Goal: Task Accomplishment & Management: Use online tool/utility

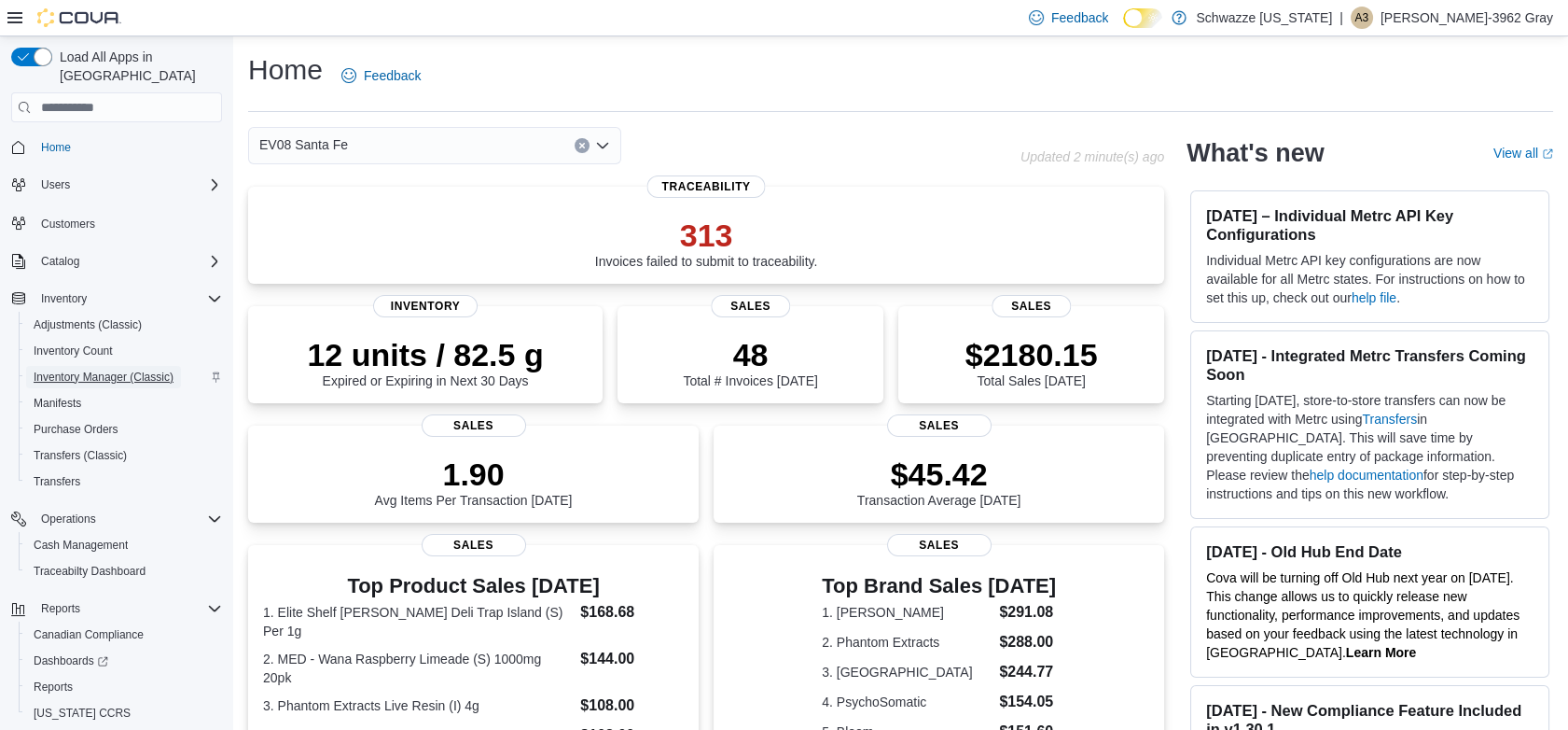
click at [89, 369] on span "Inventory Manager (Classic)" at bounding box center [104, 376] width 140 height 15
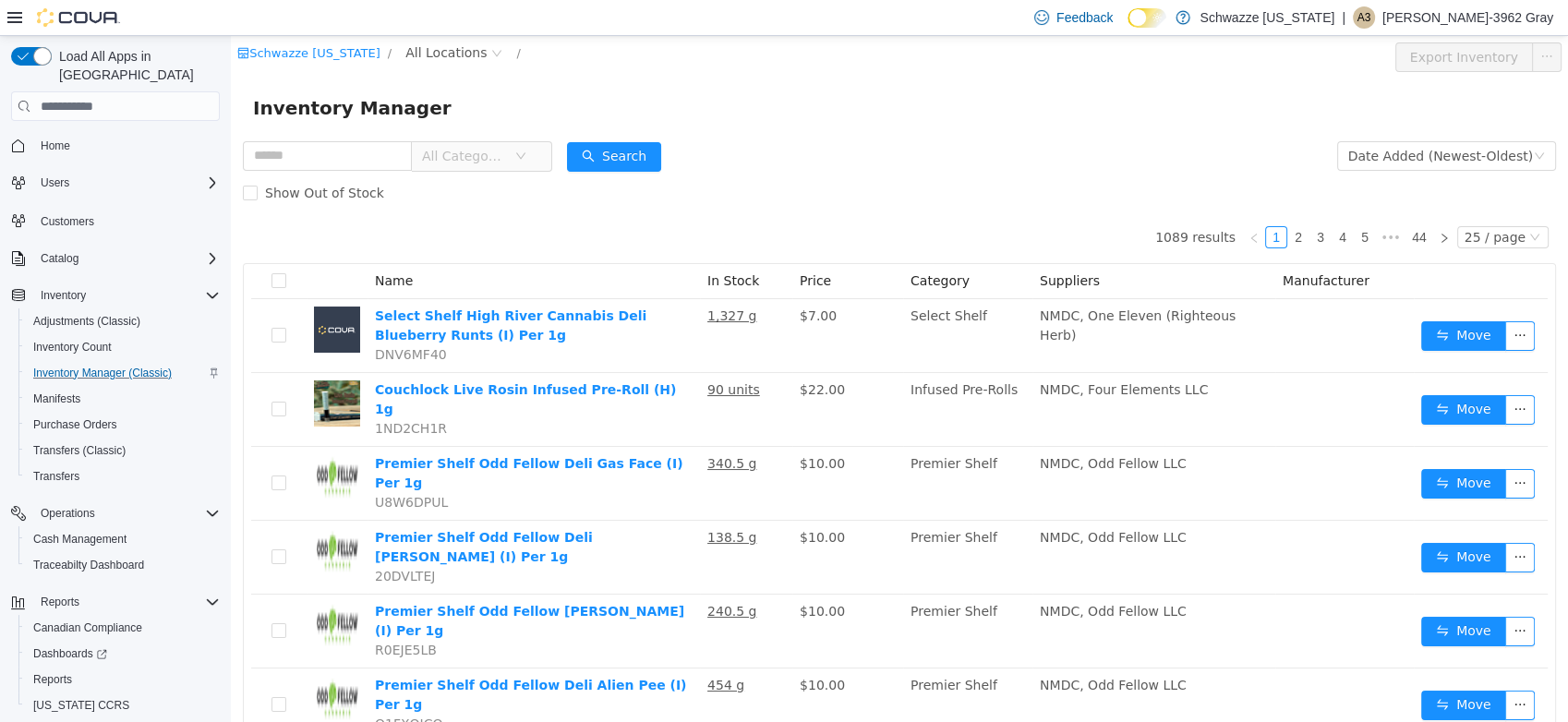
click at [462, 40] on div "Schwazze New Mexico / All Locations / Export Inventory" at bounding box center [899, 57] width 1337 height 42
click at [457, 51] on span "All Locations" at bounding box center [445, 52] width 81 height 21
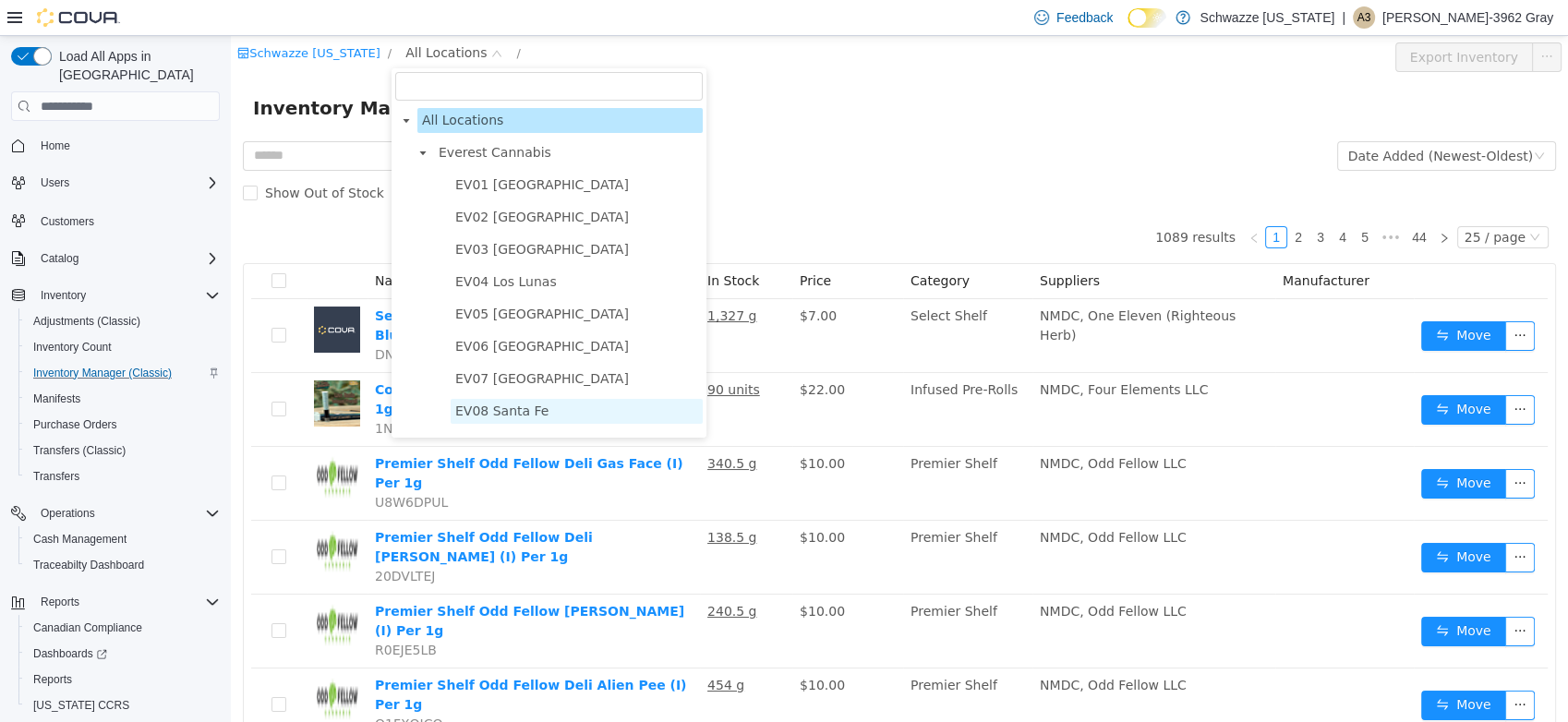
click at [528, 410] on span "EV08 Santa Fe" at bounding box center [502, 411] width 94 height 15
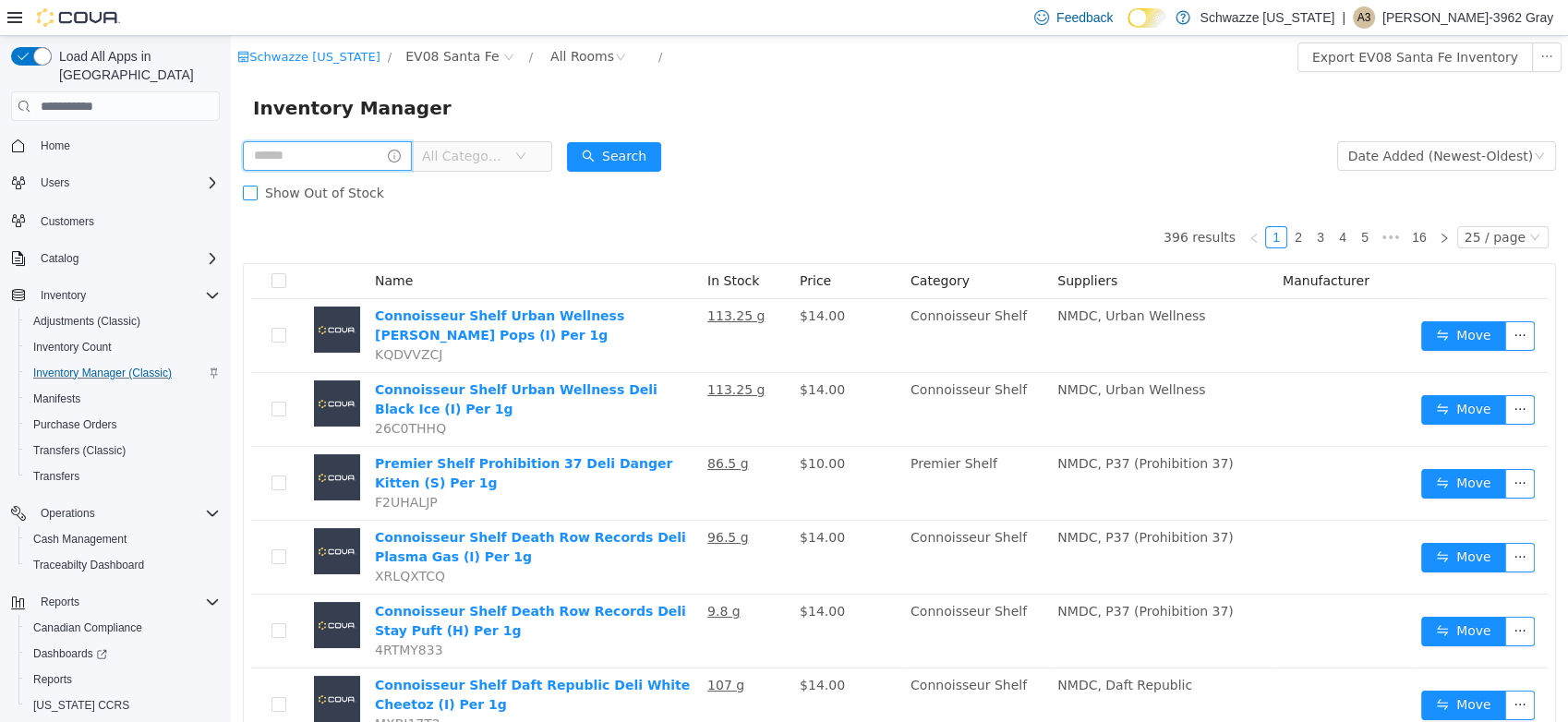
drag, startPoint x: 334, startPoint y: 155, endPoint x: 331, endPoint y: 188, distance: 33.1
click at [336, 155] on input "text" at bounding box center [327, 156] width 170 height 30
type input "******"
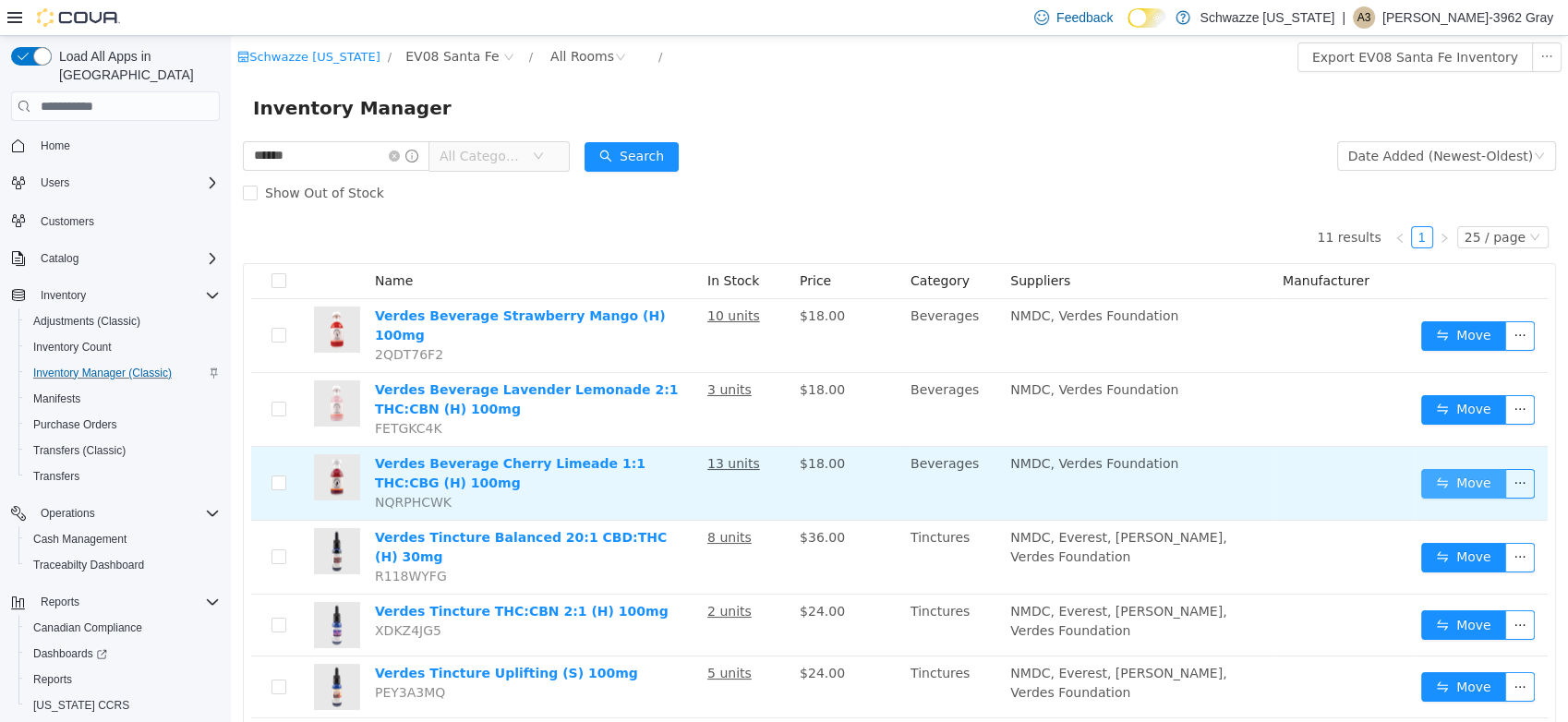
click at [1463, 469] on button "Move" at bounding box center [1464, 484] width 85 height 30
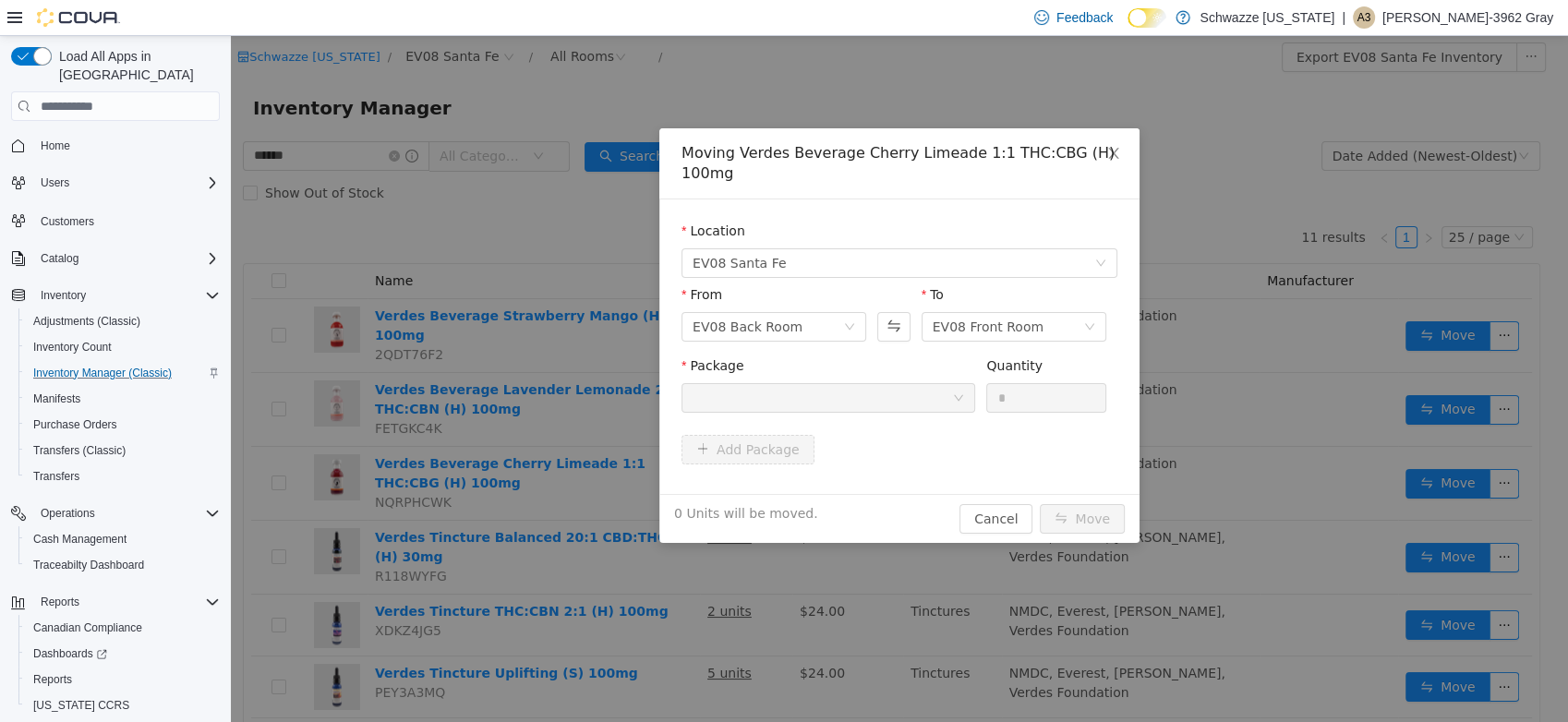
click at [860, 400] on div at bounding box center [822, 398] width 259 height 28
click at [903, 328] on button "Swap" at bounding box center [893, 327] width 33 height 30
click at [860, 403] on div at bounding box center [822, 398] width 259 height 28
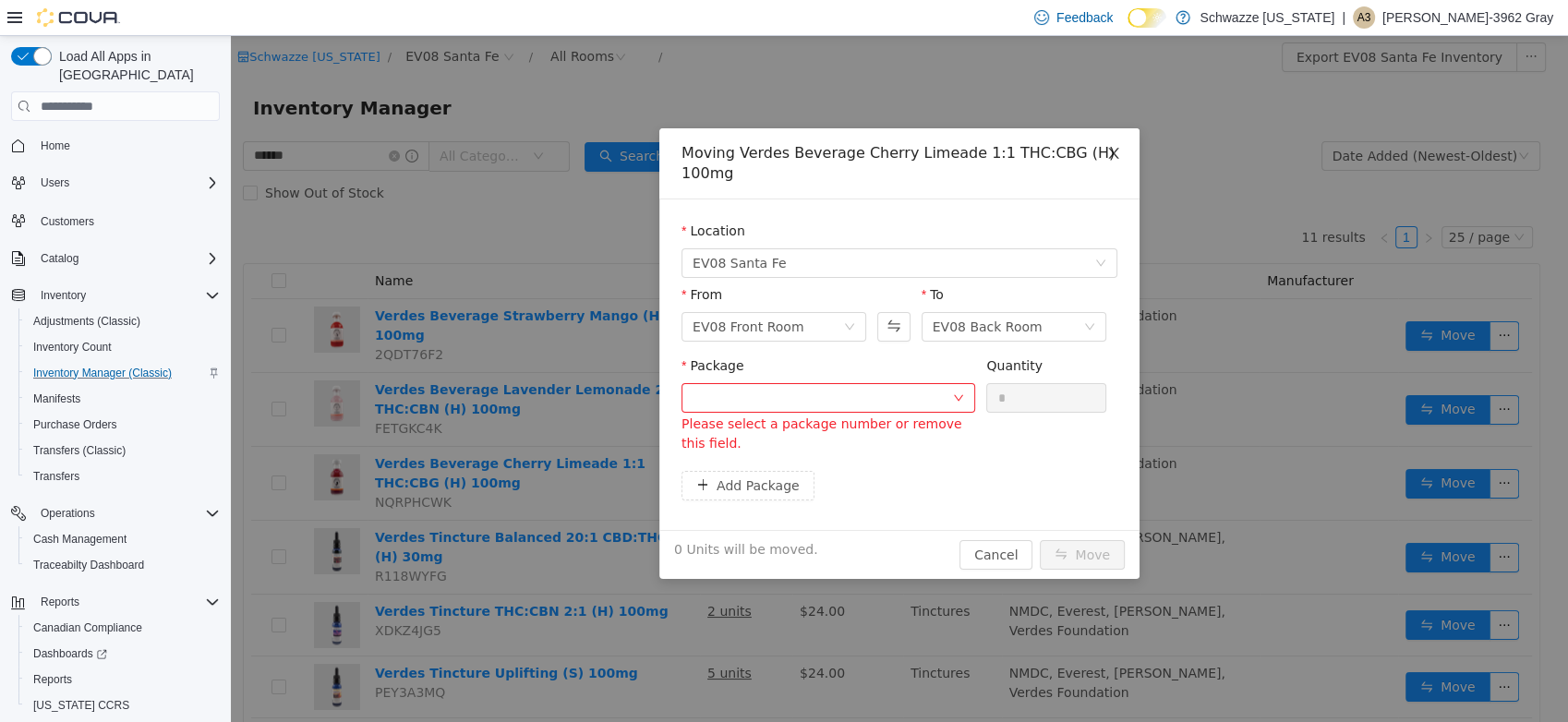
click at [1107, 153] on icon "icon: close" at bounding box center [1114, 153] width 15 height 15
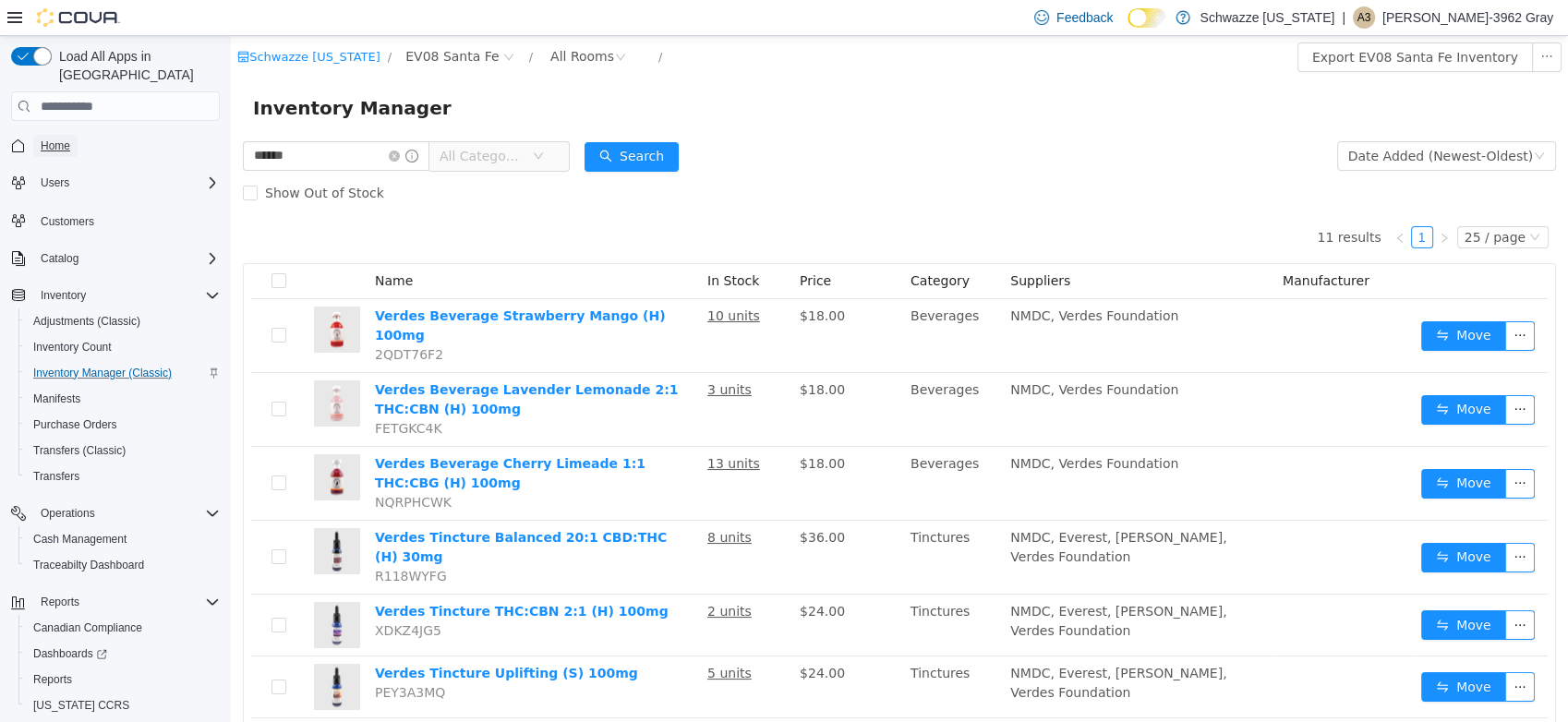
click at [59, 139] on span "Home" at bounding box center [55, 146] width 30 height 15
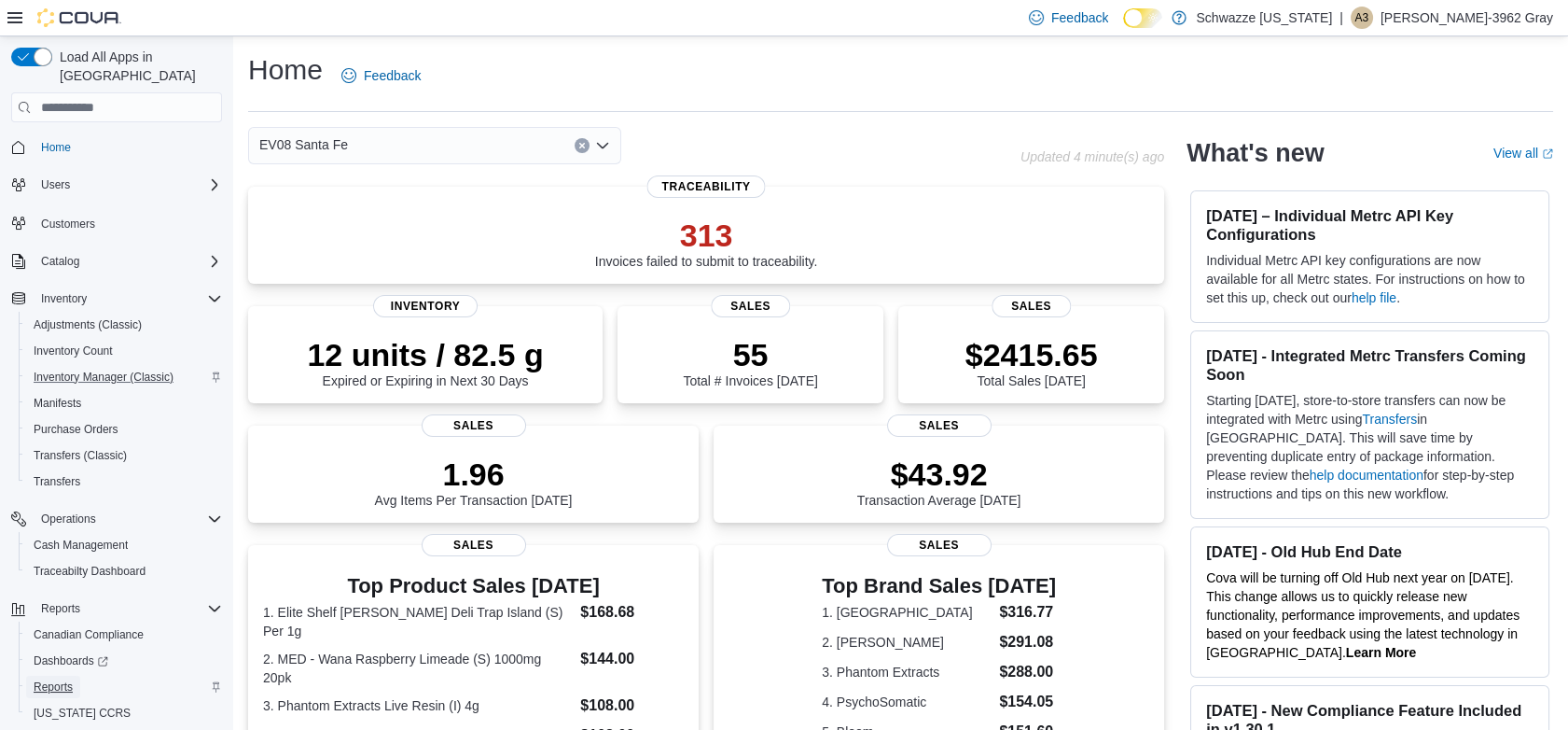
click at [56, 679] on span "Reports" at bounding box center [53, 686] width 39 height 15
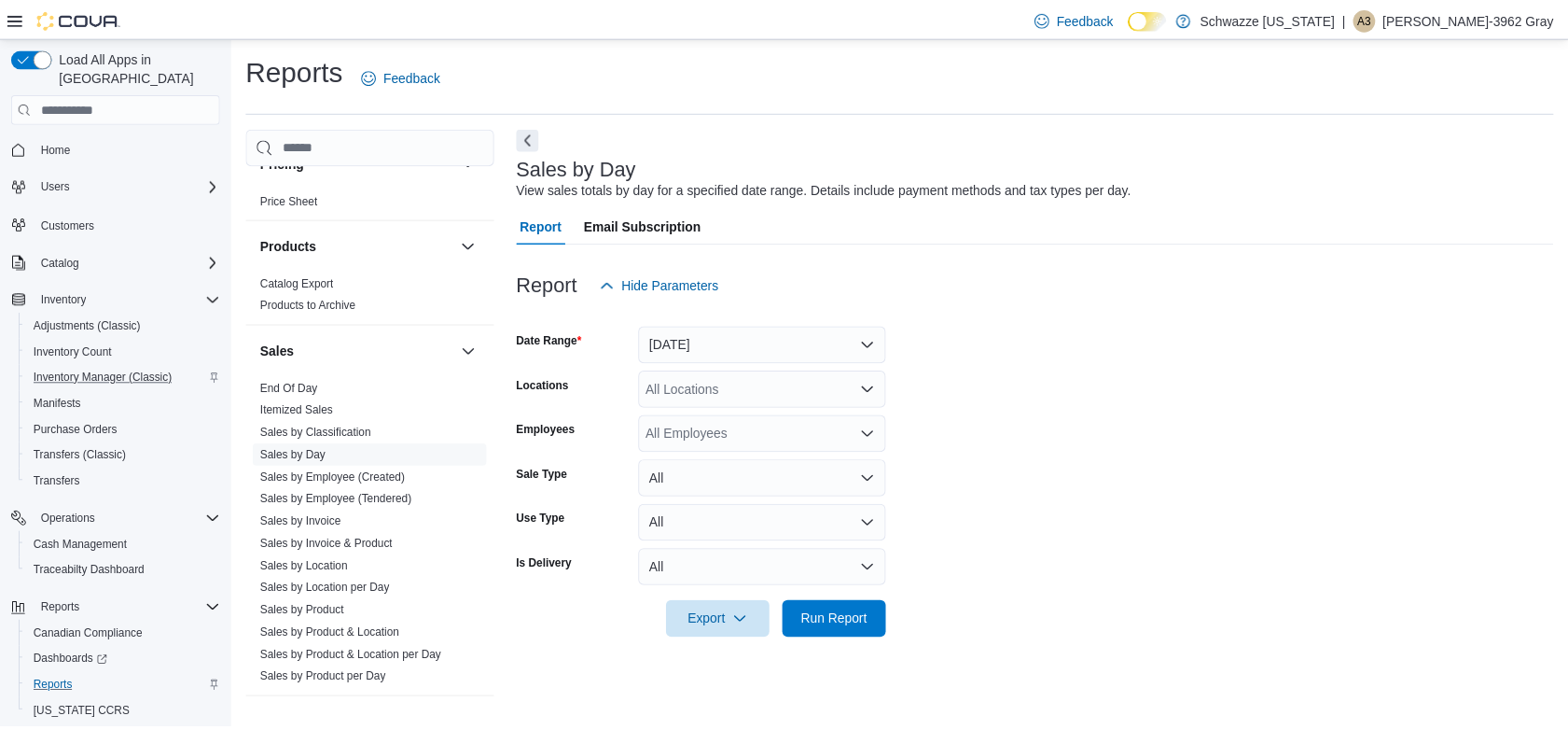
scroll to position [1251, 0]
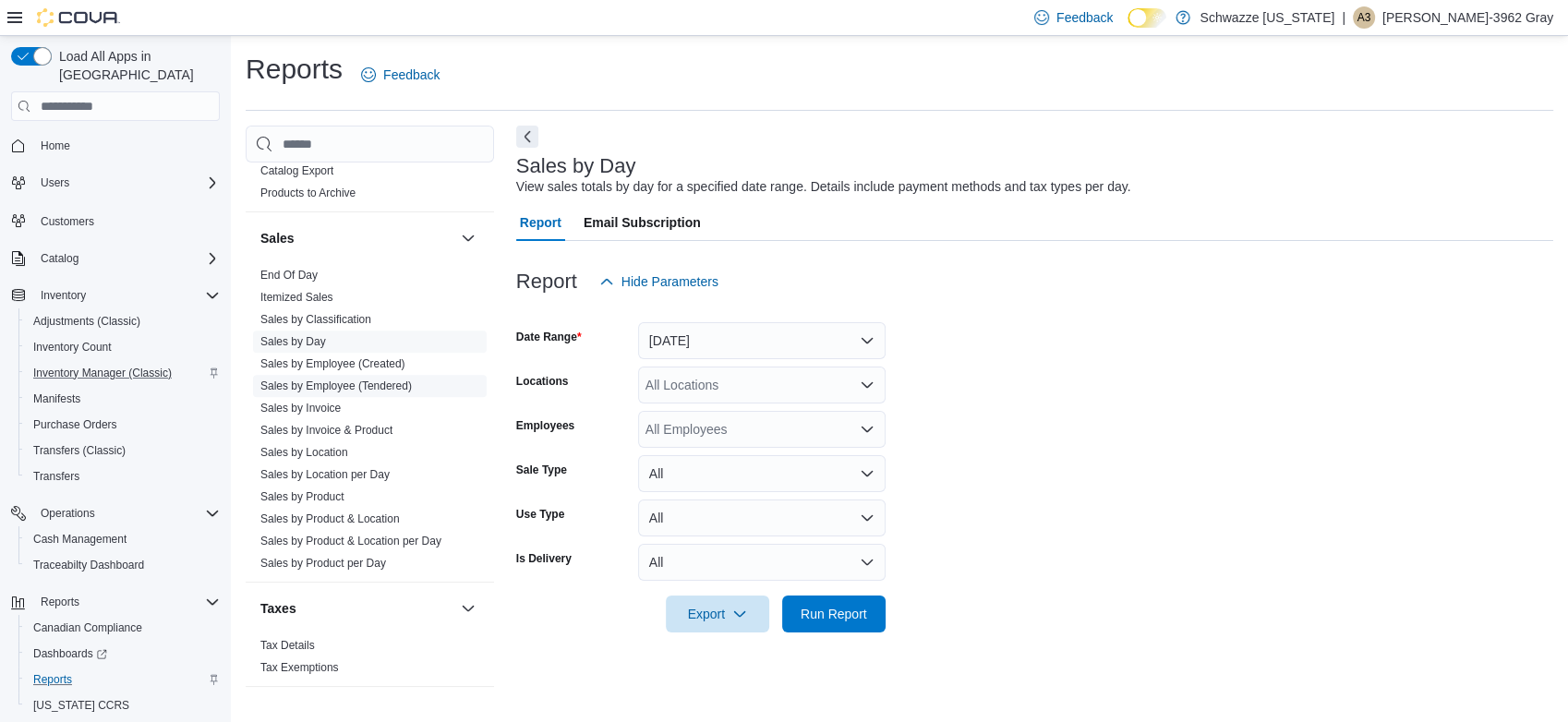
click at [400, 383] on link "Sales by Employee (Tendered)" at bounding box center [336, 385] width 152 height 13
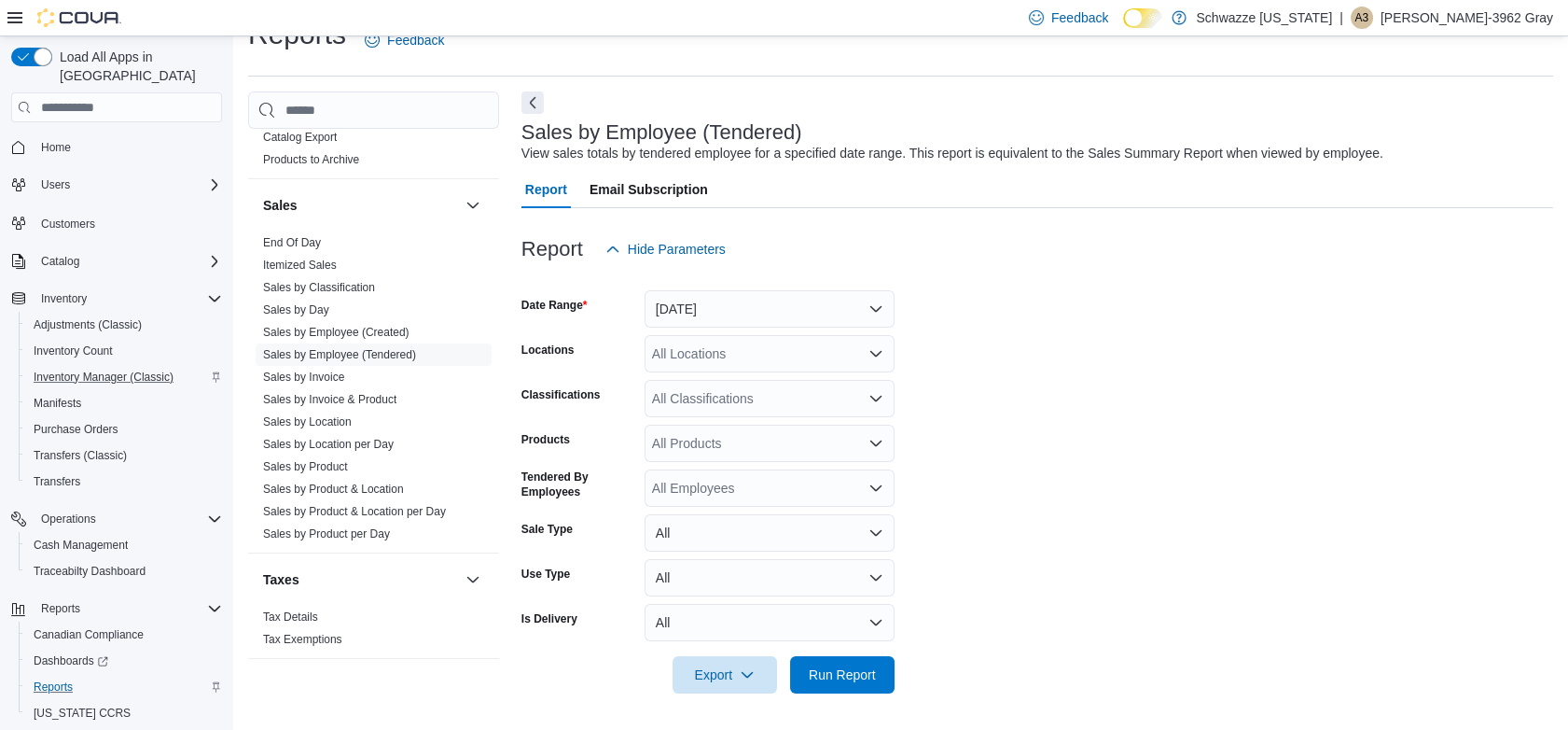
scroll to position [37, 0]
click at [767, 356] on div "All Locations" at bounding box center [770, 353] width 250 height 37
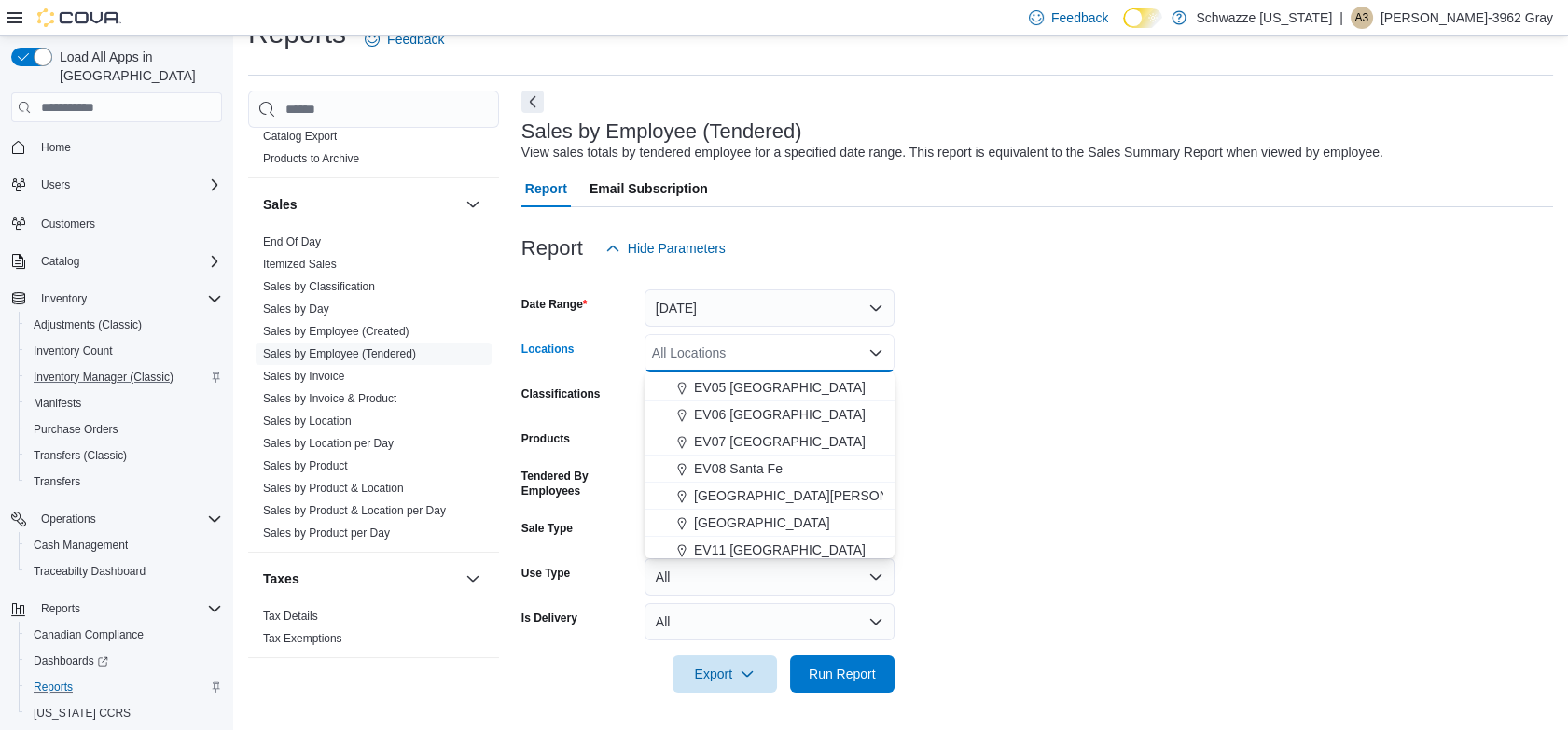
scroll to position [207, 0]
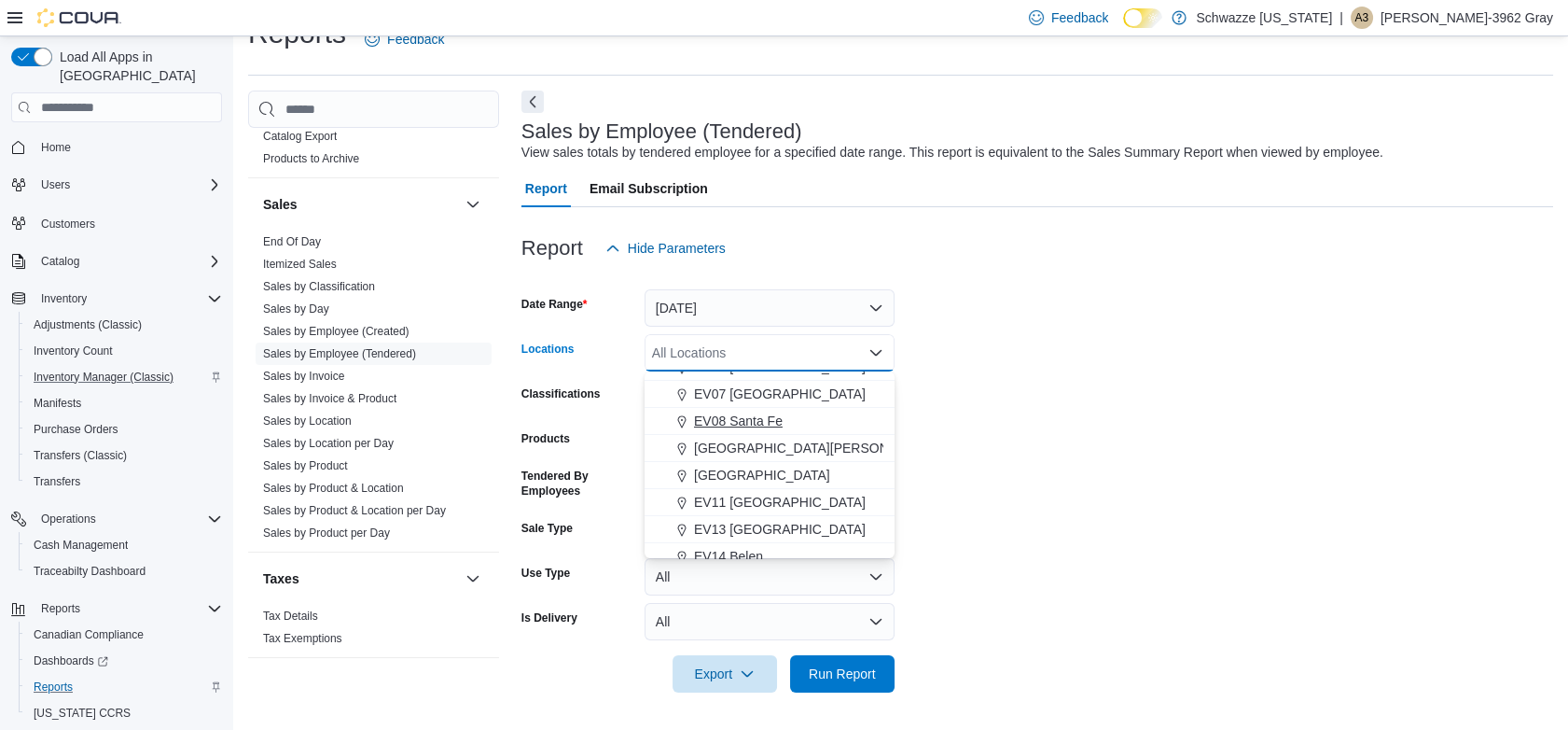
click at [768, 426] on span "EV08 Santa Fe" at bounding box center [738, 420] width 89 height 19
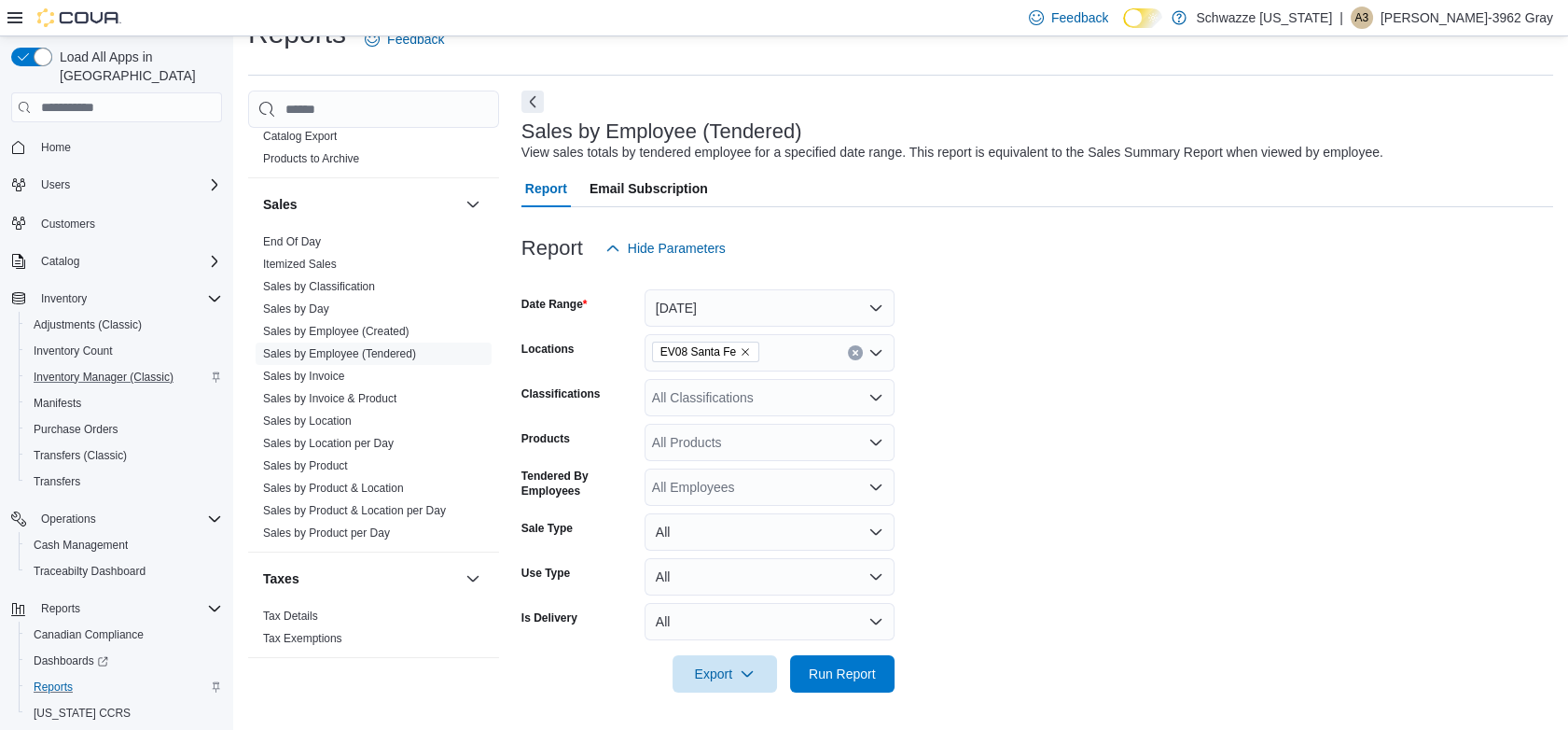
click at [1102, 433] on form "Date Range Yesterday Locations EV08 Santa Fe Classifications All Classification…" at bounding box center [1037, 479] width 1032 height 425
click at [809, 674] on span "Run Report" at bounding box center [842, 672] width 67 height 19
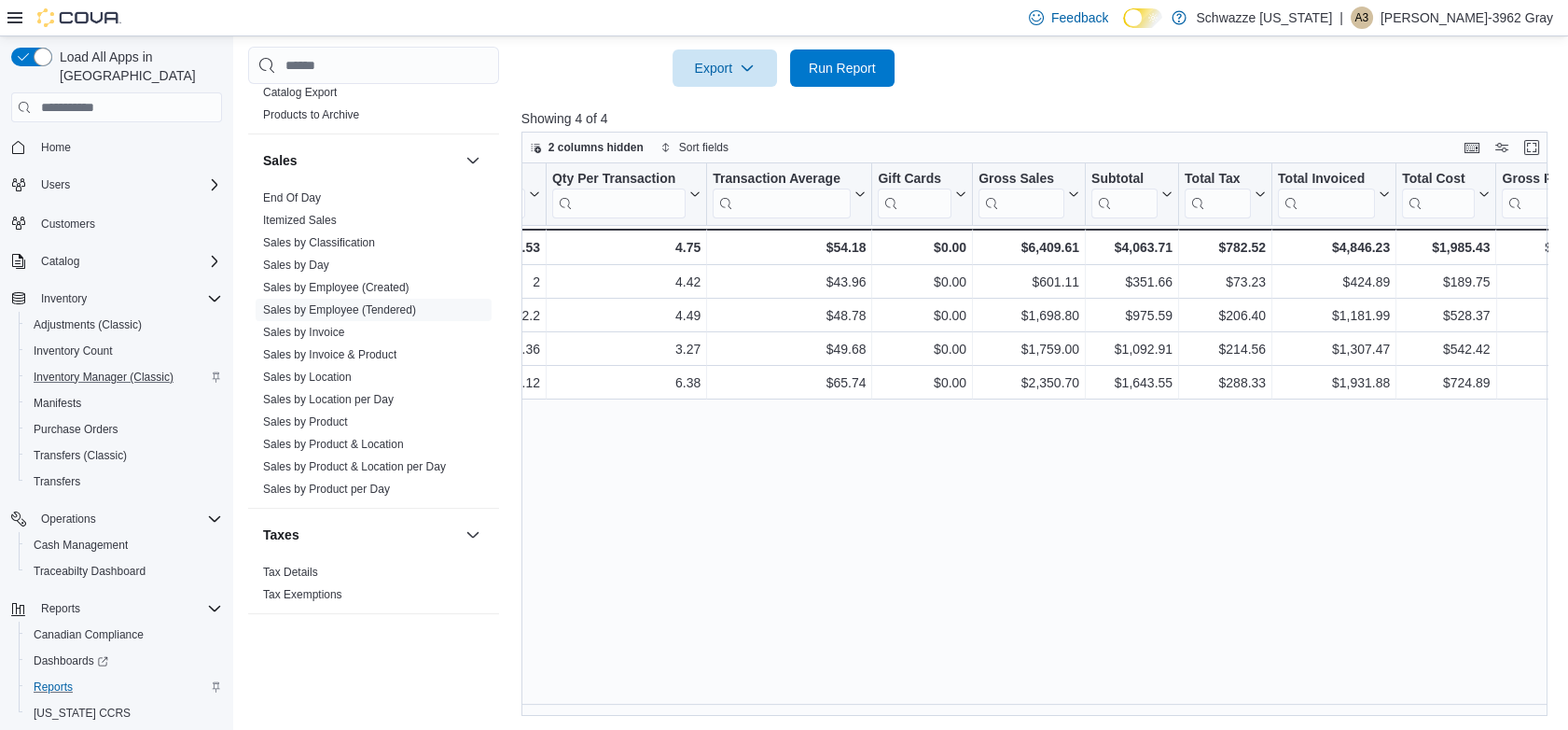
scroll to position [0, 755]
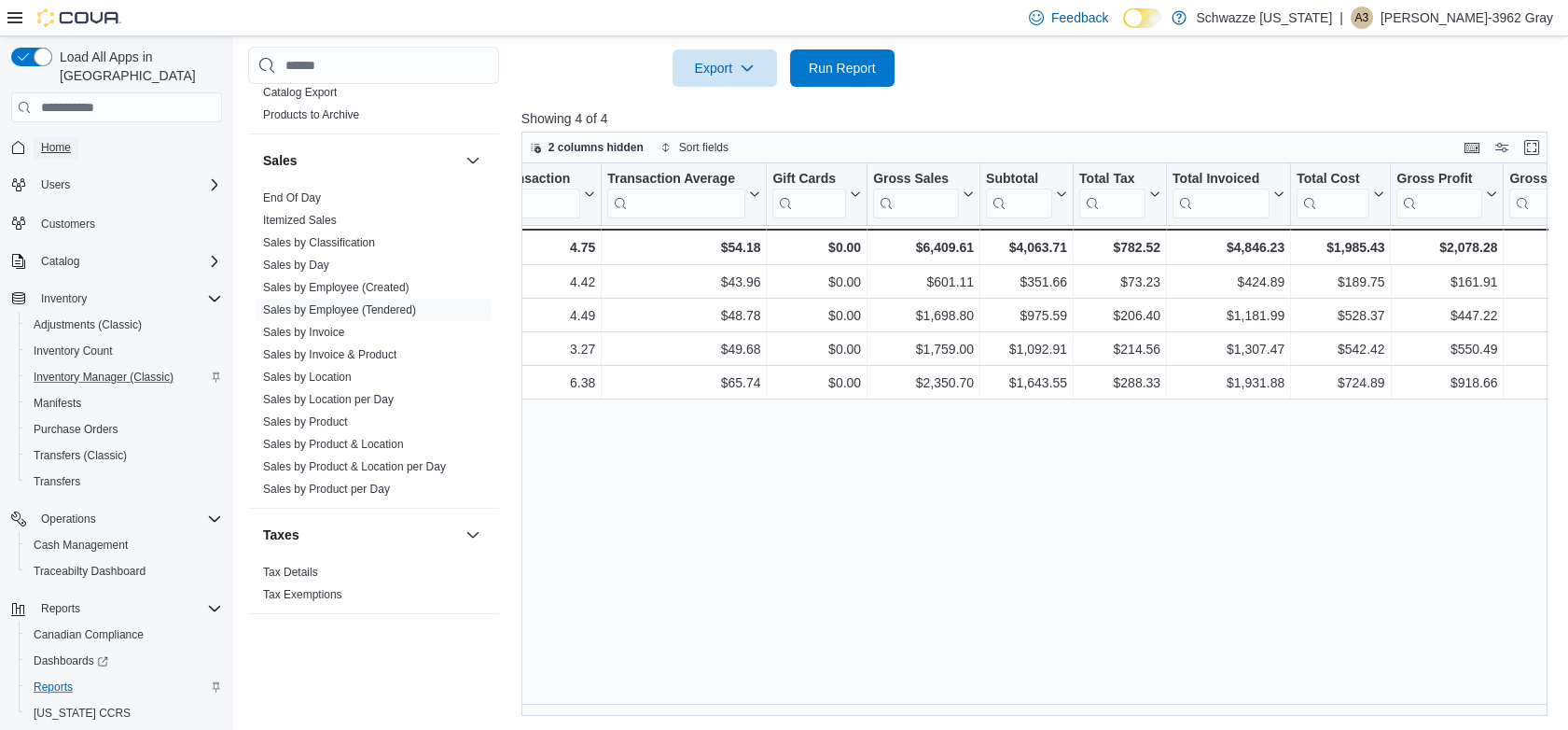
click at [63, 140] on span "Home" at bounding box center [56, 147] width 30 height 15
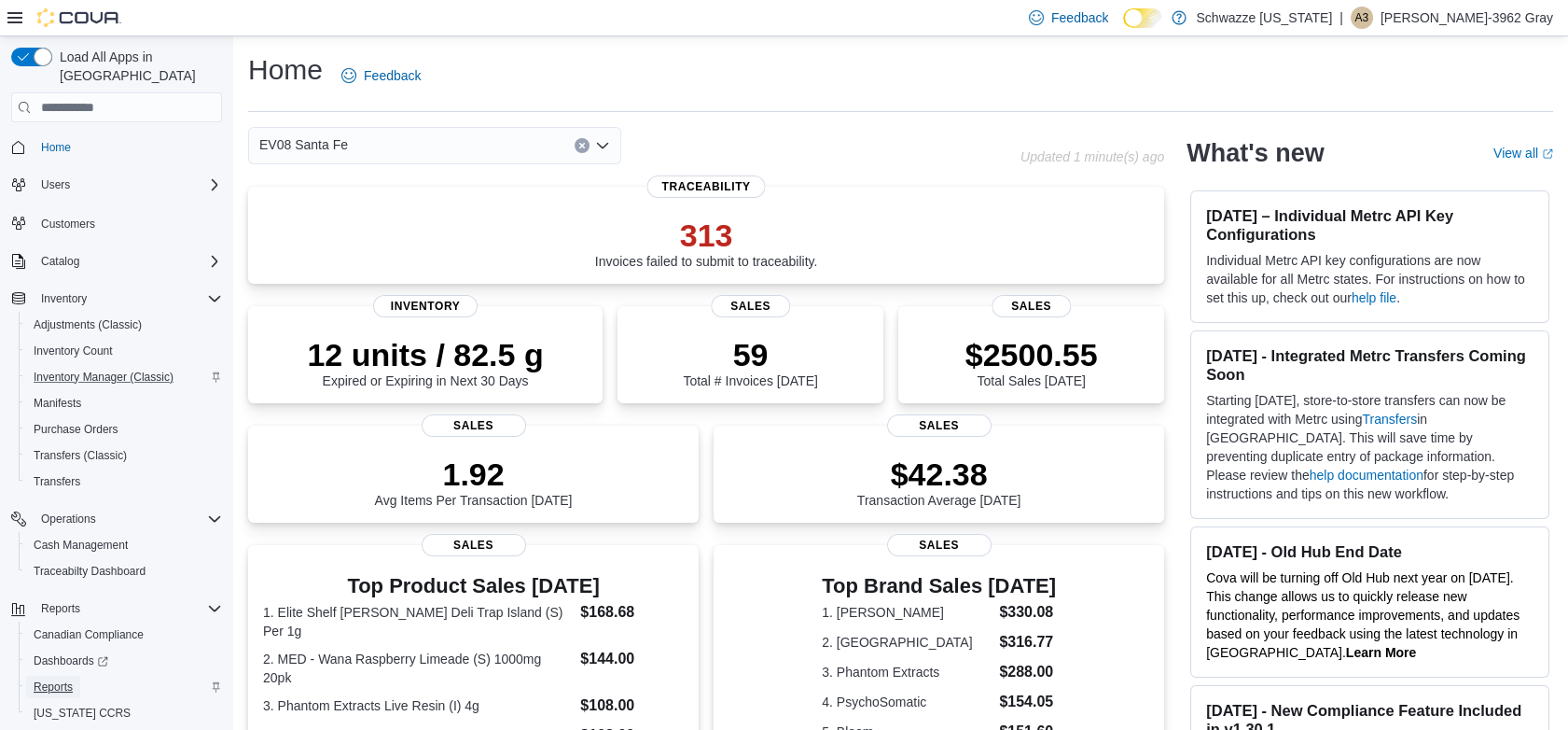
click at [52, 679] on span "Reports" at bounding box center [53, 686] width 39 height 15
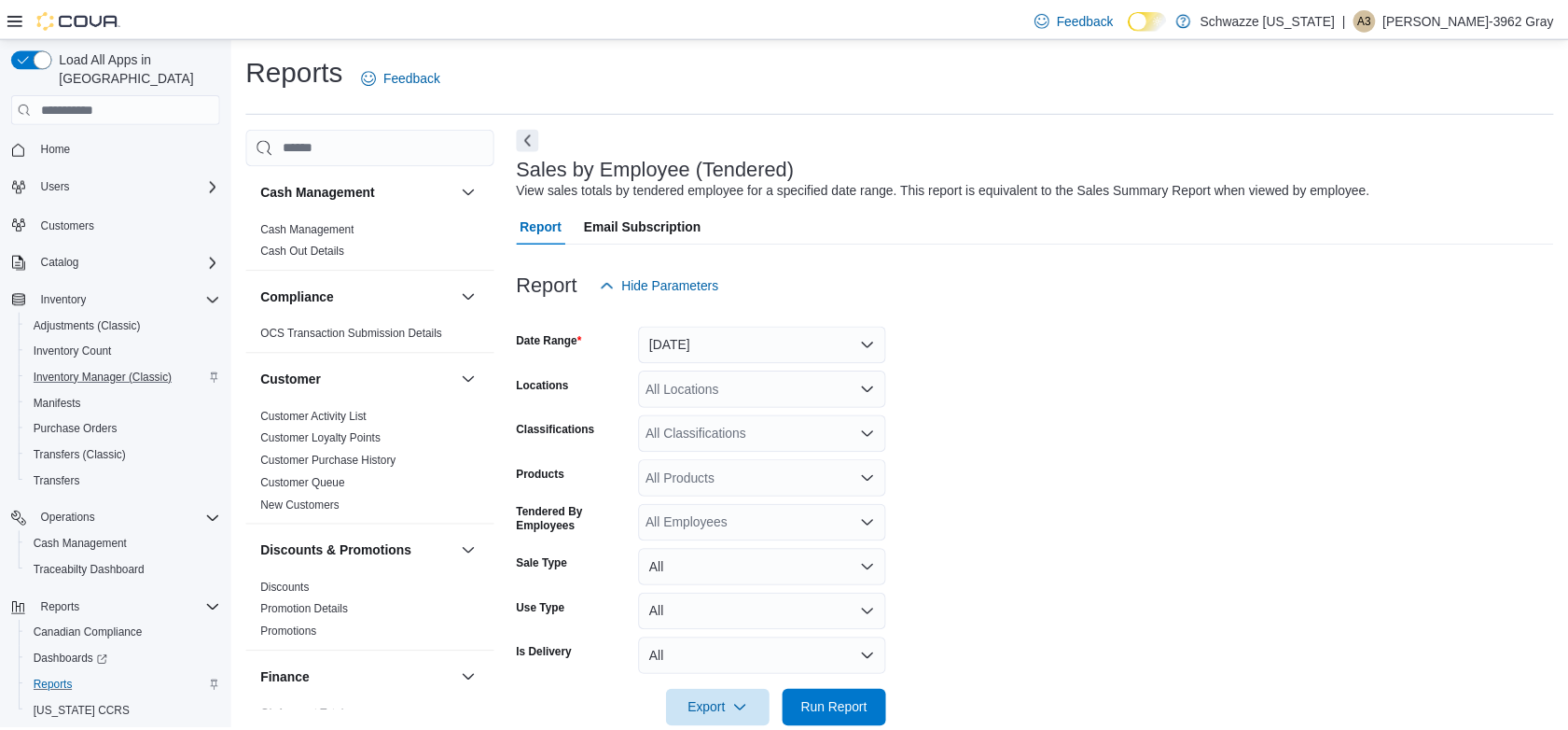
scroll to position [37, 0]
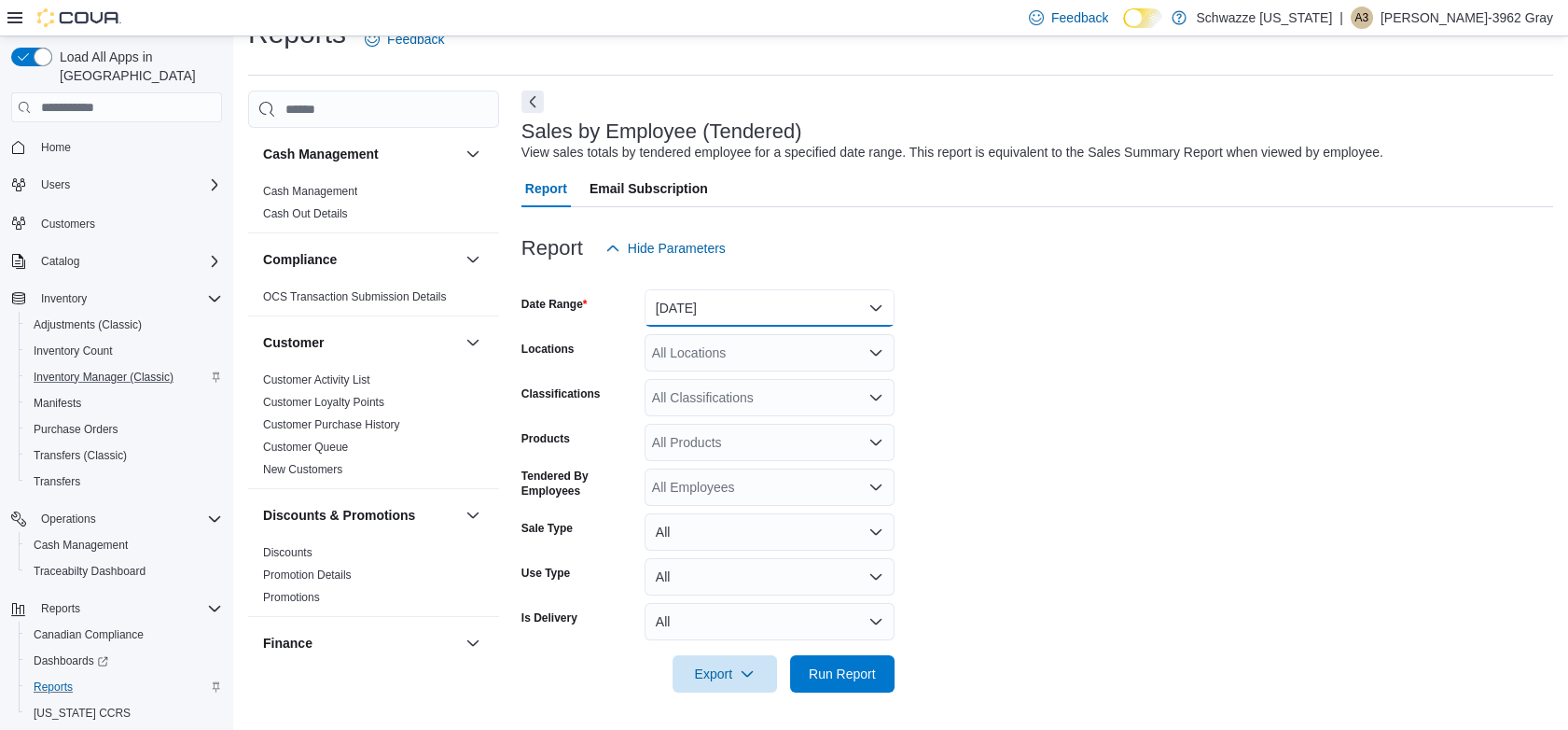
click at [724, 297] on button "Yesterday" at bounding box center [770, 308] width 250 height 37
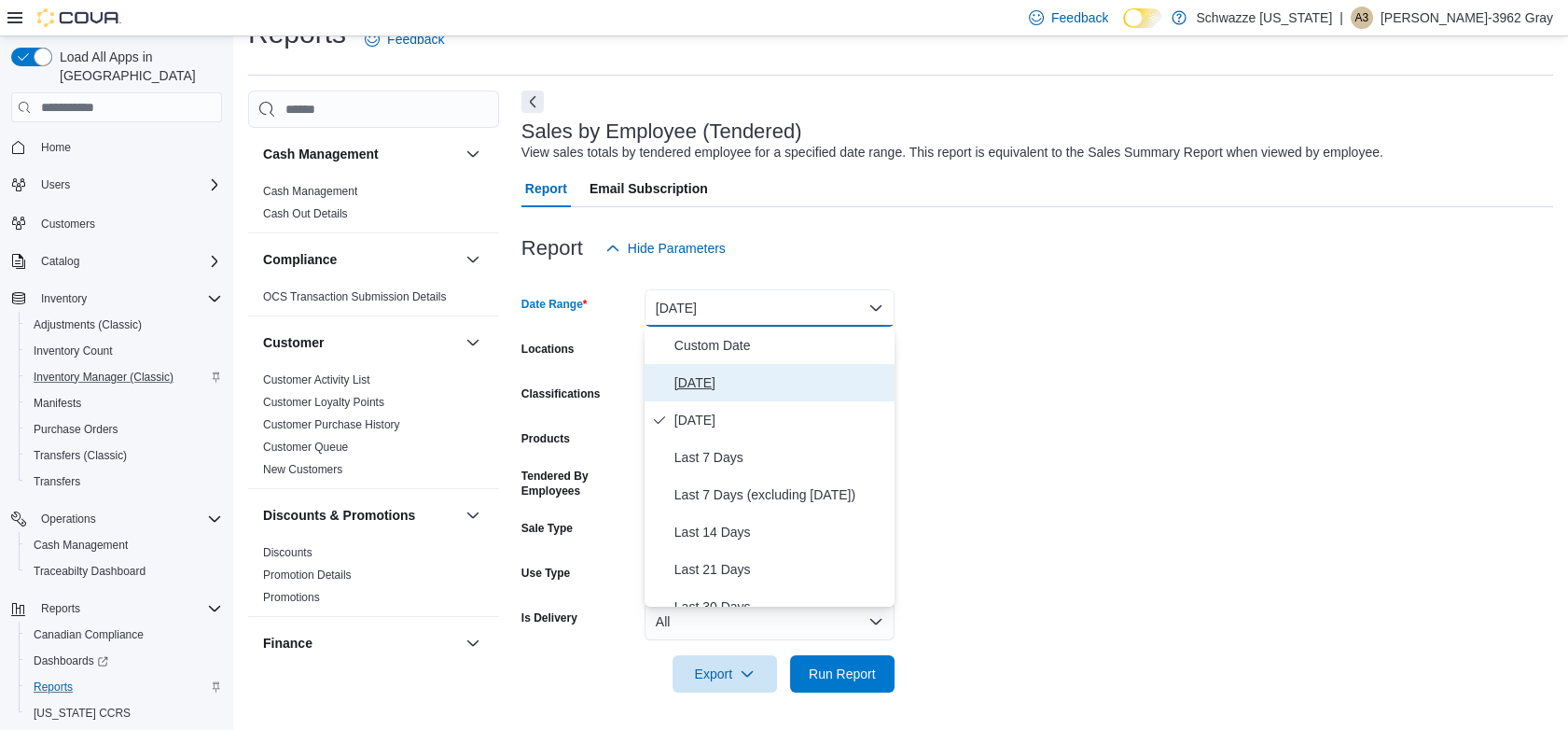
click at [706, 380] on span "Today" at bounding box center [782, 382] width 213 height 22
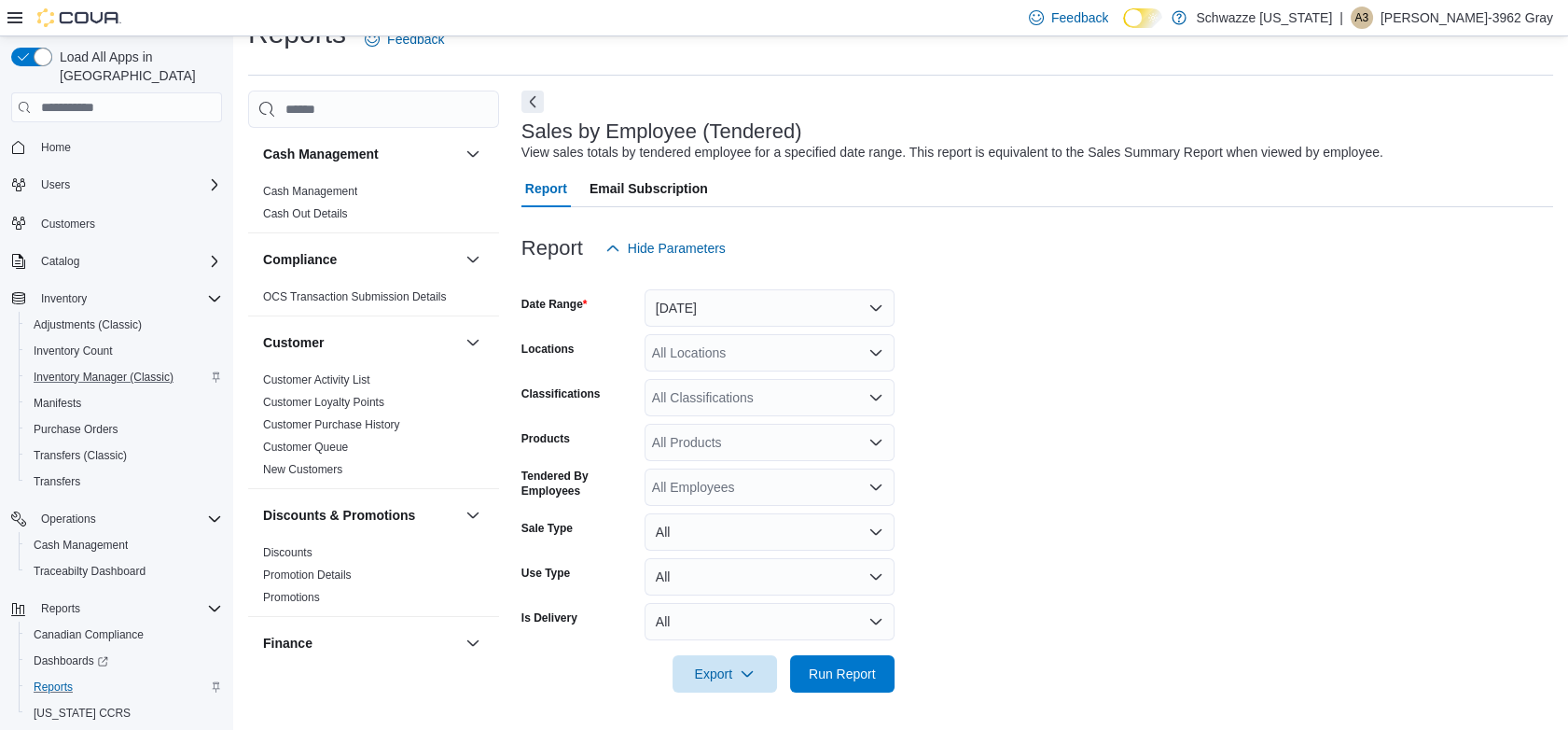
click at [1151, 295] on form "Date Range Today Locations All Locations Classifications All Classifications Pr…" at bounding box center [1037, 479] width 1032 height 425
click at [759, 352] on div "All Locations" at bounding box center [770, 353] width 250 height 37
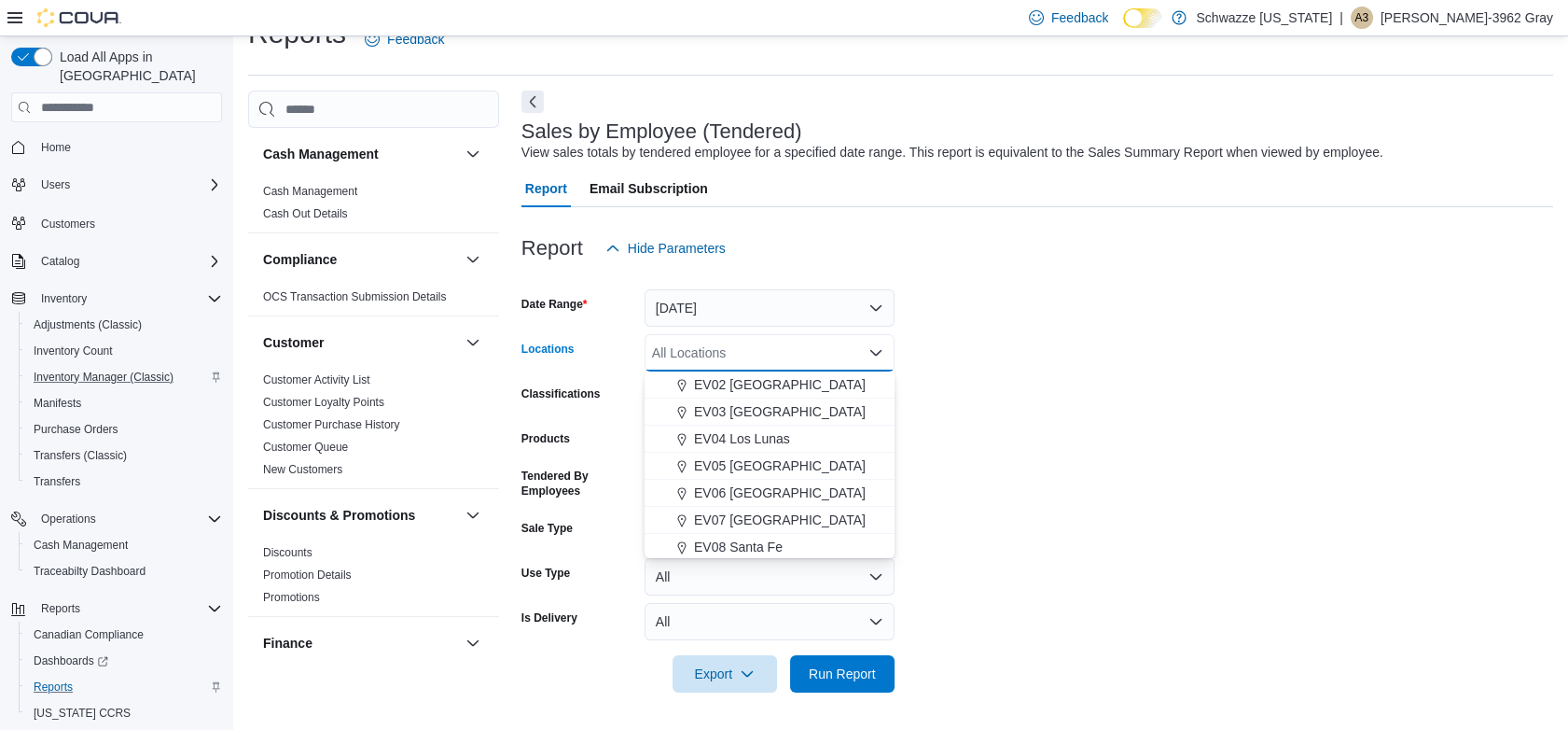
scroll to position [104, 0]
click at [744, 525] on span "EV08 Santa Fe" at bounding box center [738, 524] width 89 height 19
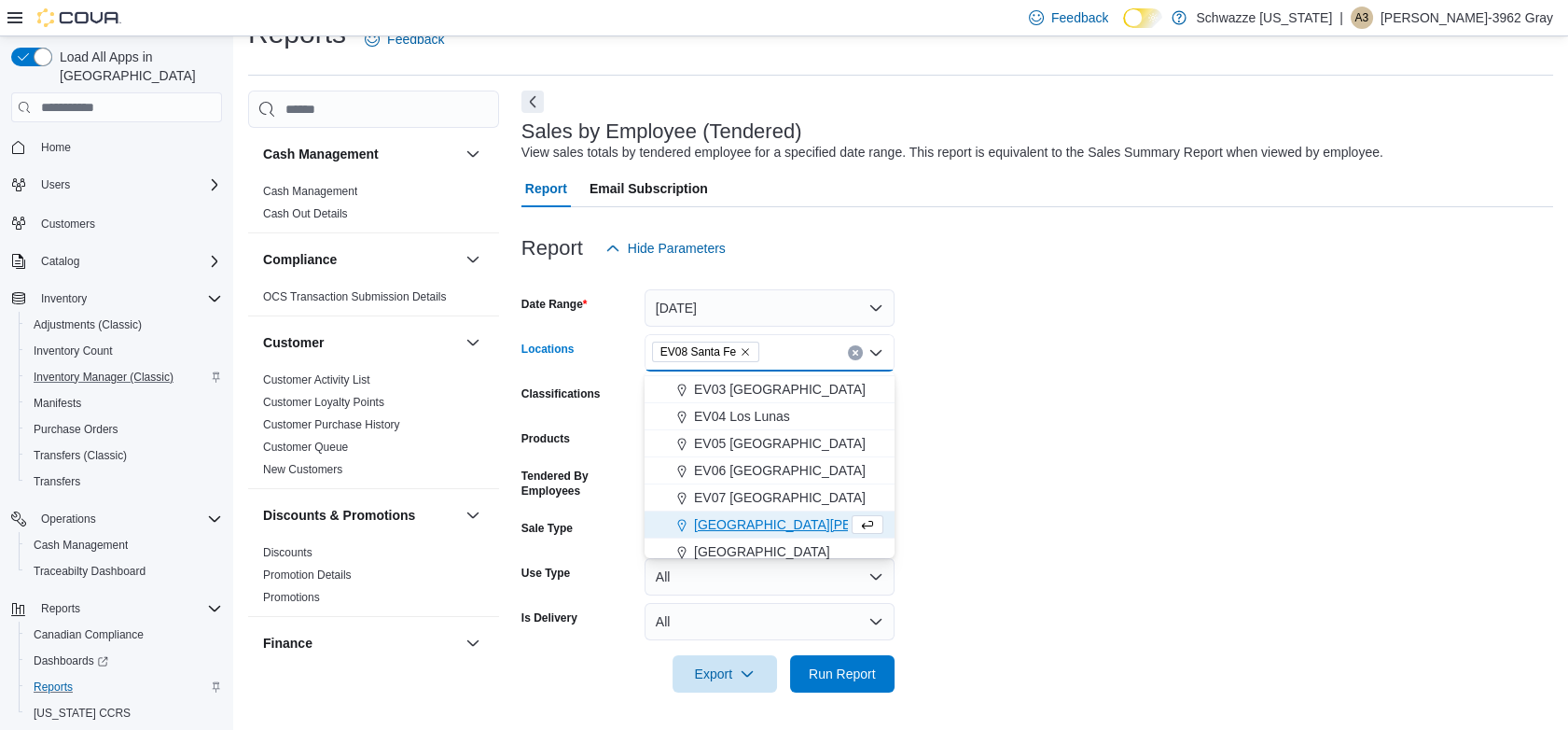
click at [1240, 408] on form "Date Range Today Locations EV08 Santa Fe Combo box. Selected. EV08 Santa Fe. Pr…" at bounding box center [1037, 479] width 1032 height 425
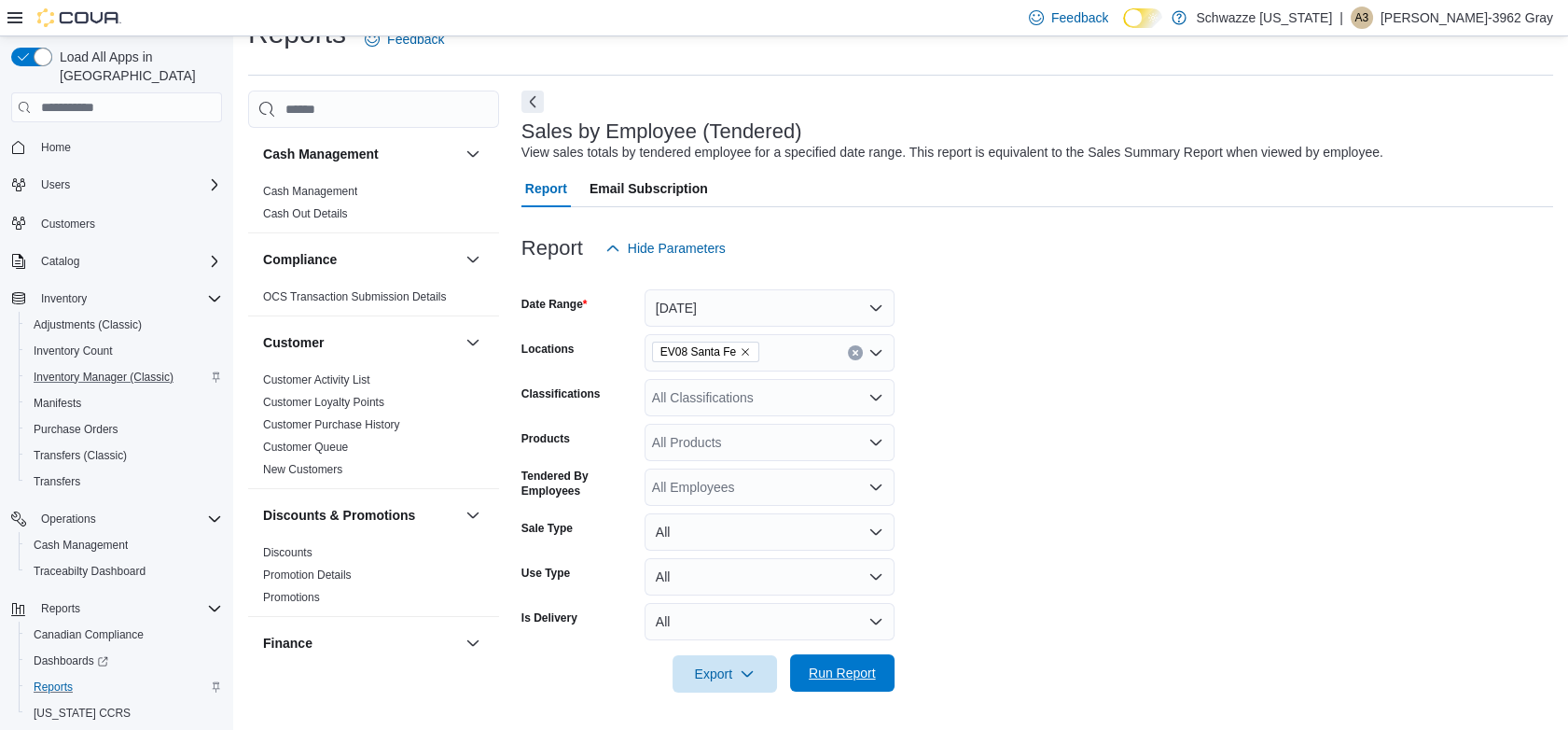
click at [851, 667] on span "Run Report" at bounding box center [842, 672] width 67 height 19
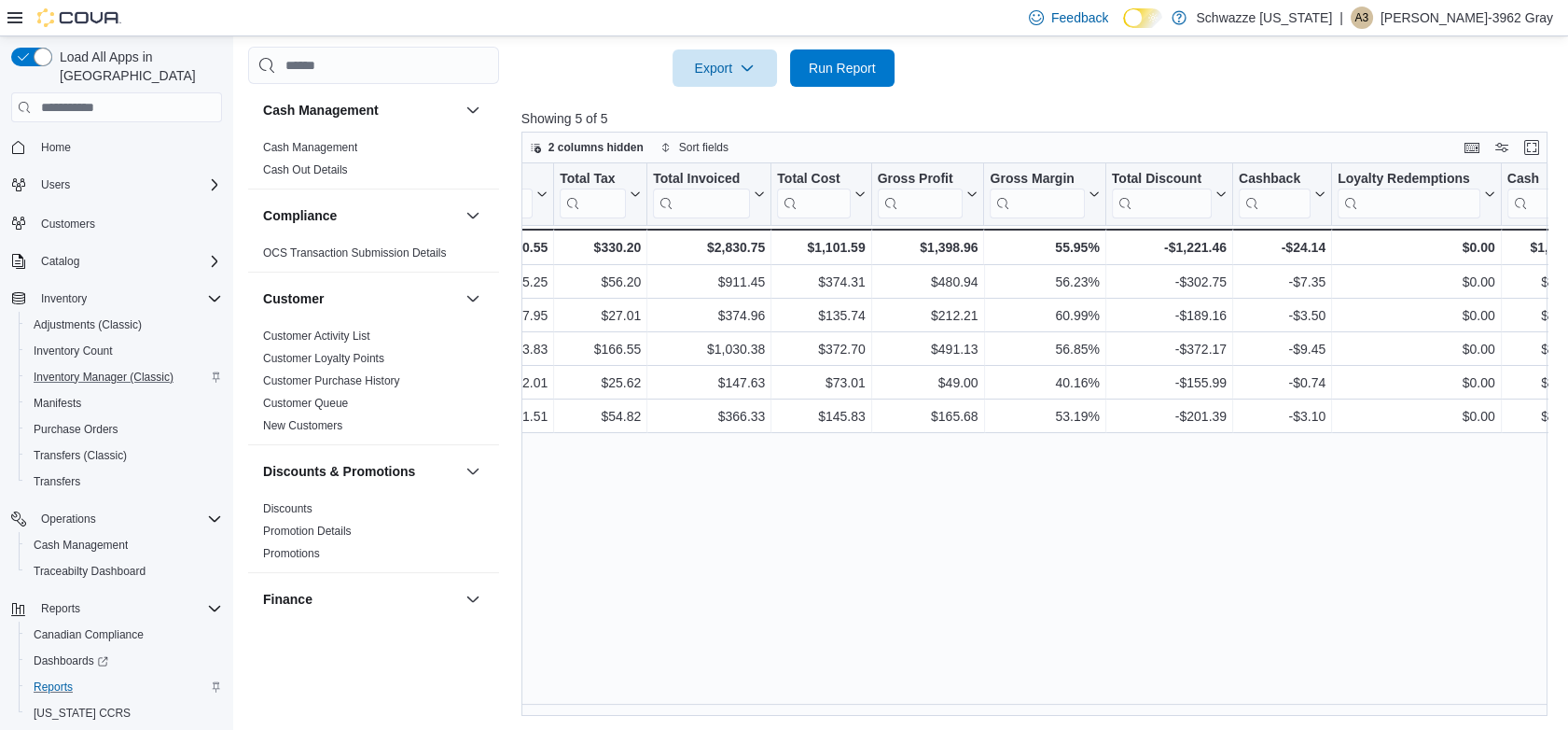
scroll to position [0, 1272]
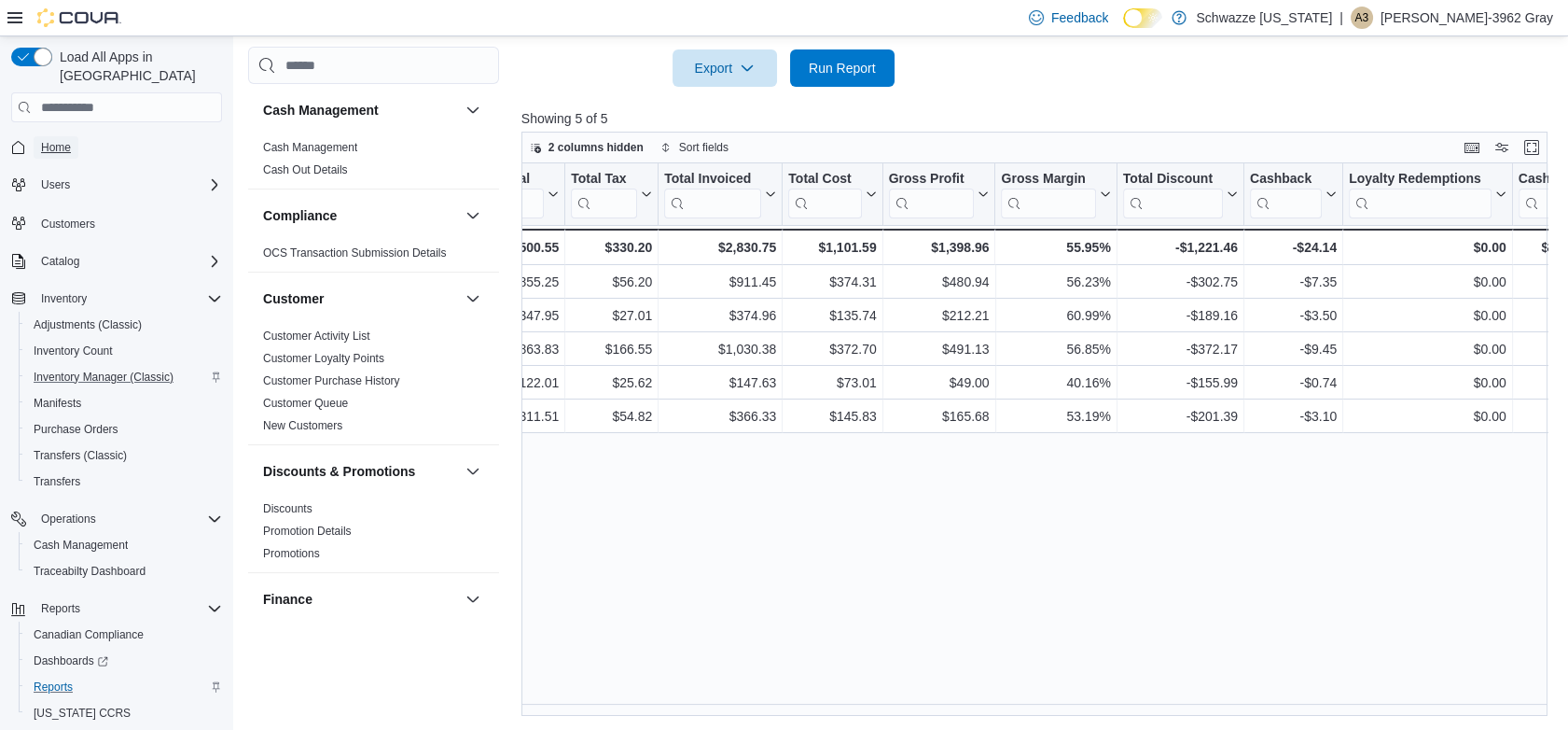
click at [67, 140] on span "Home" at bounding box center [56, 147] width 30 height 15
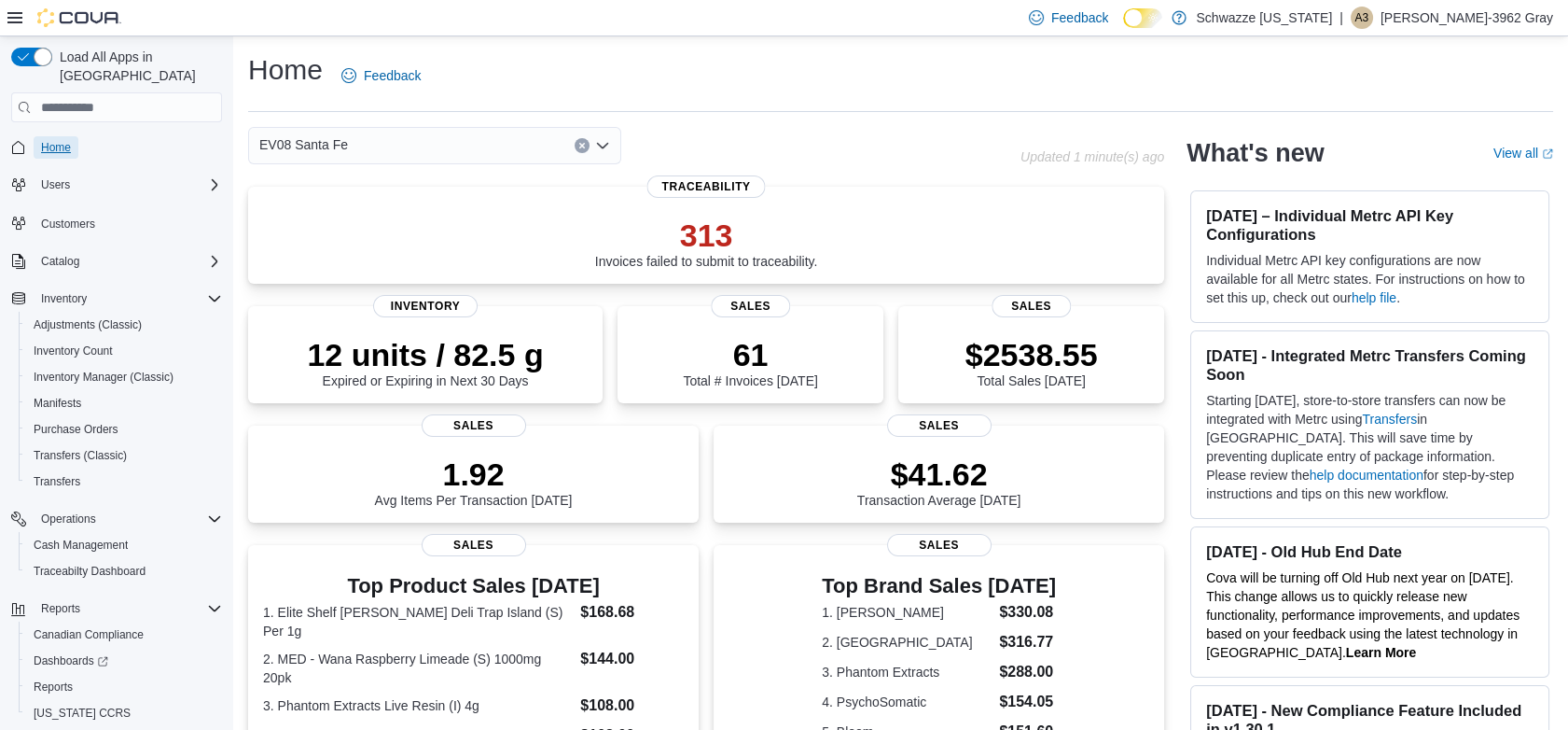
click at [48, 140] on span "Home" at bounding box center [56, 147] width 30 height 15
